Goal: Information Seeking & Learning: Learn about a topic

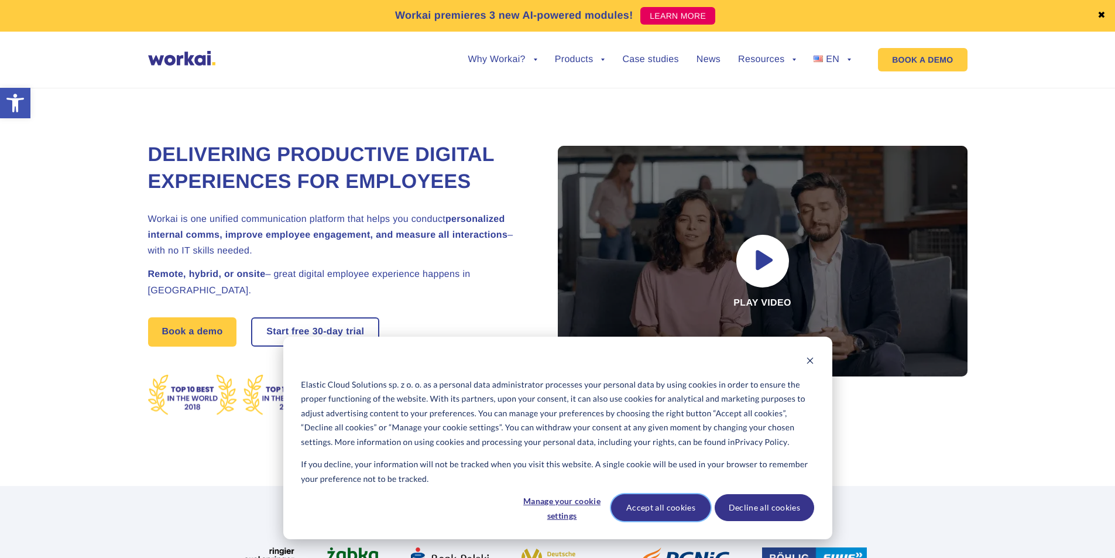
click at [661, 506] on button "Accept all cookies" at bounding box center [660, 507] width 99 height 27
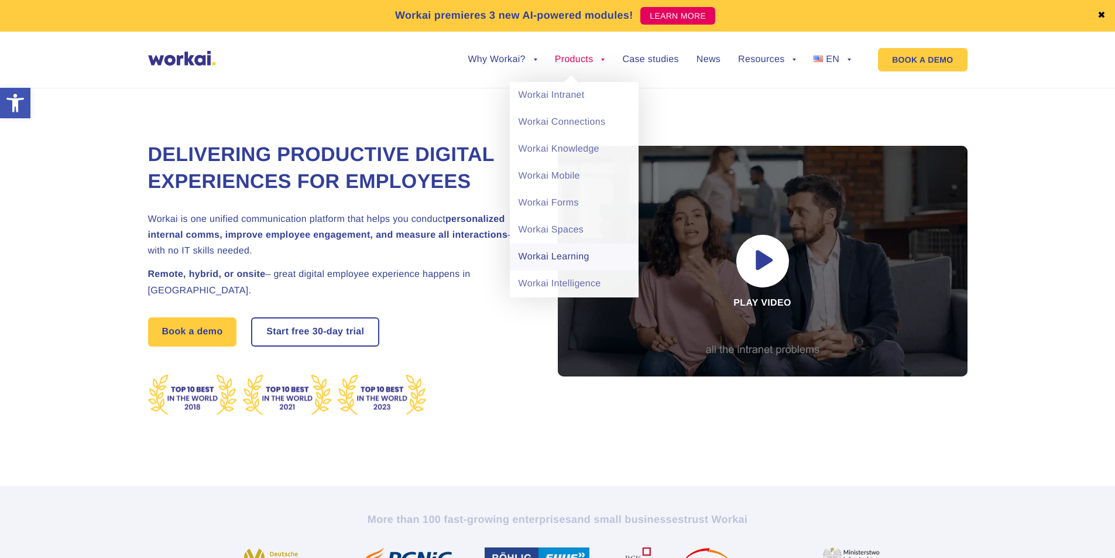
click at [552, 255] on link "Workai Learning" at bounding box center [574, 256] width 129 height 27
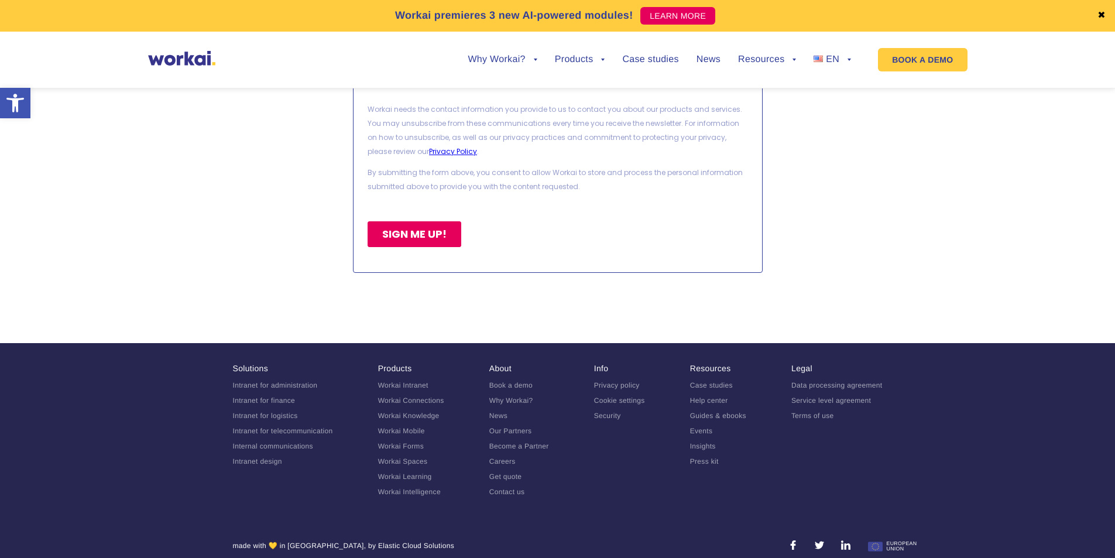
scroll to position [5769, 0]
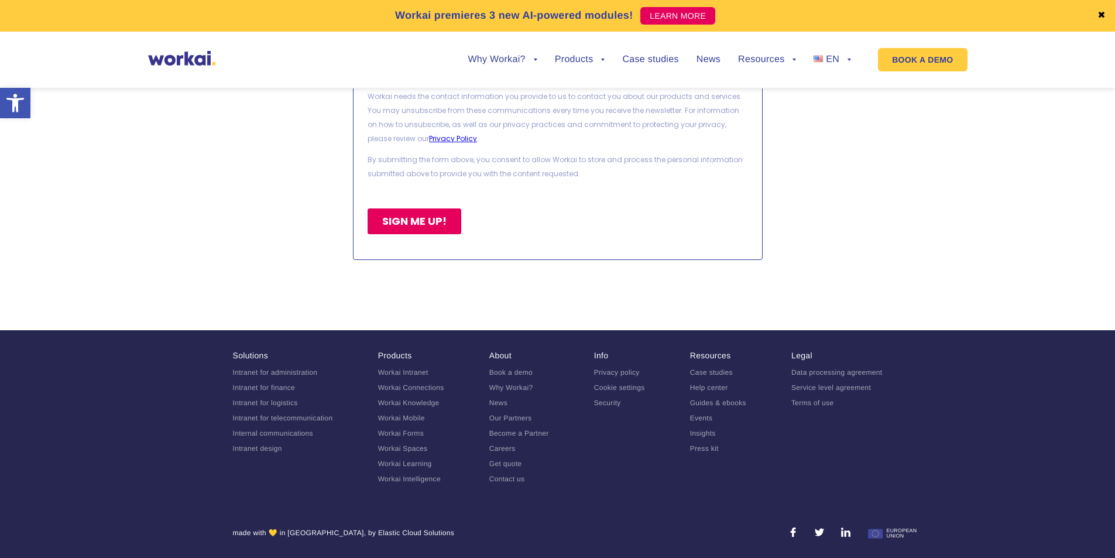
click at [422, 463] on link "Workai Learning" at bounding box center [405, 463] width 54 height 8
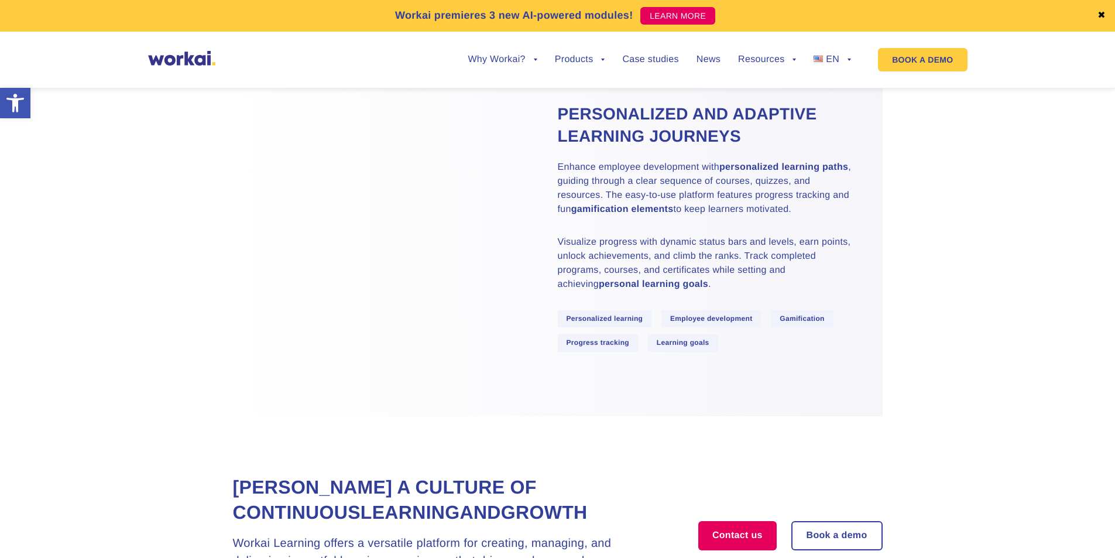
scroll to position [702, 0]
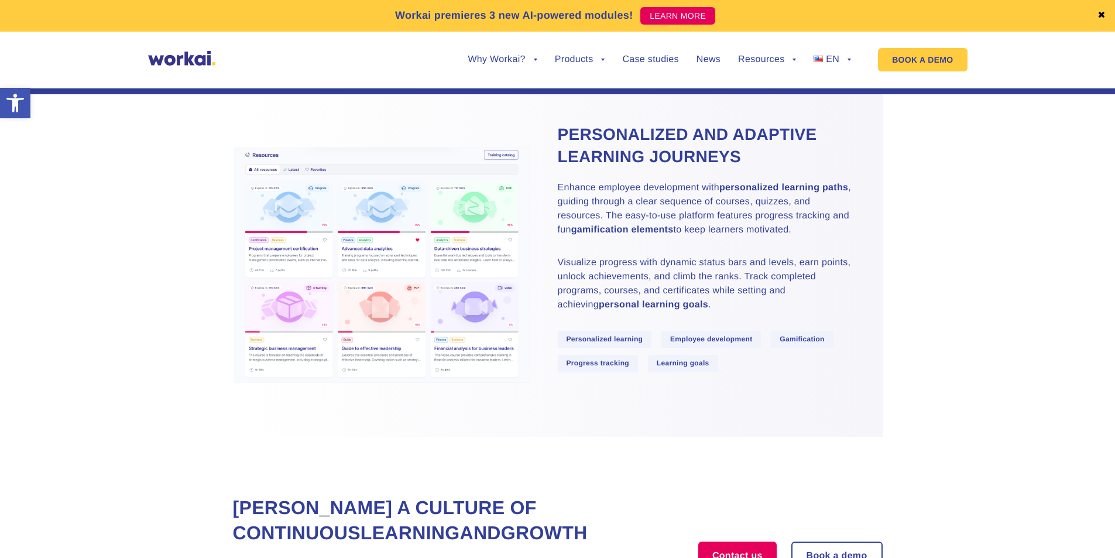
click at [487, 237] on img at bounding box center [382, 266] width 299 height 238
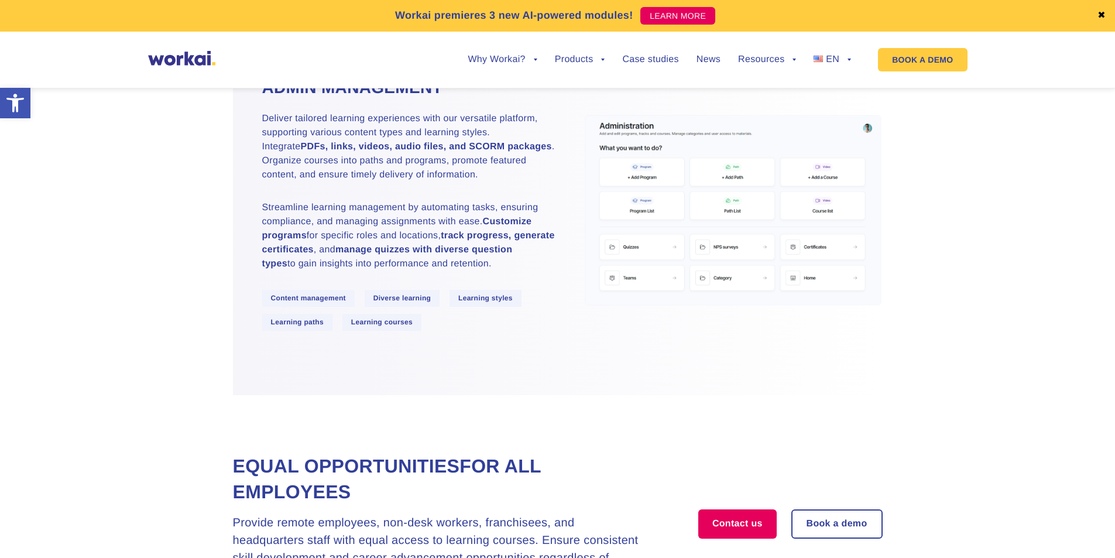
scroll to position [1346, 0]
